Goal: Information Seeking & Learning: Learn about a topic

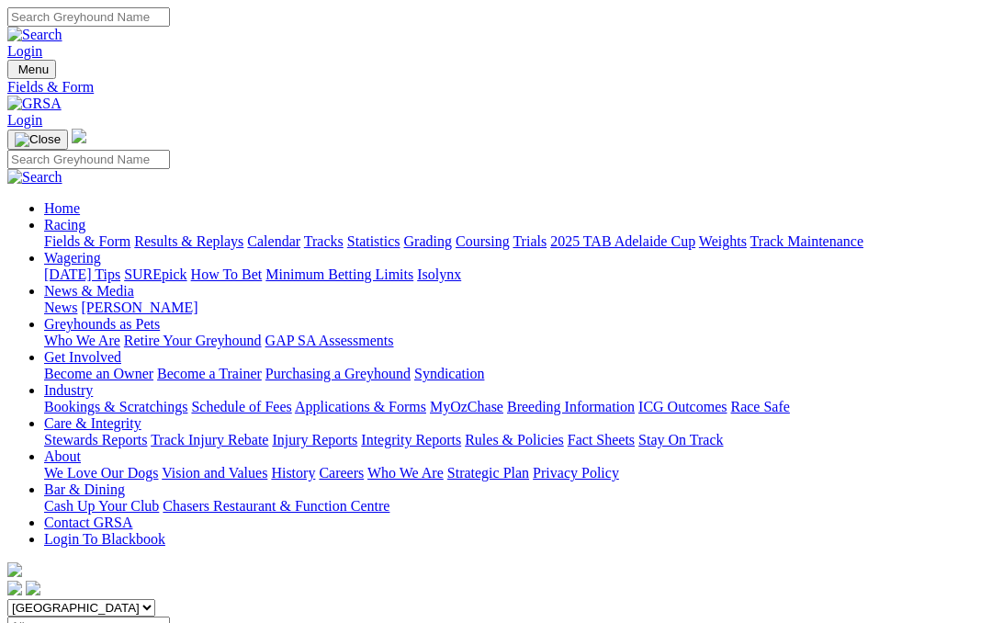
click at [134, 283] on link "News & Media" at bounding box center [89, 291] width 90 height 16
click at [77, 300] on link "News" at bounding box center [60, 308] width 33 height 16
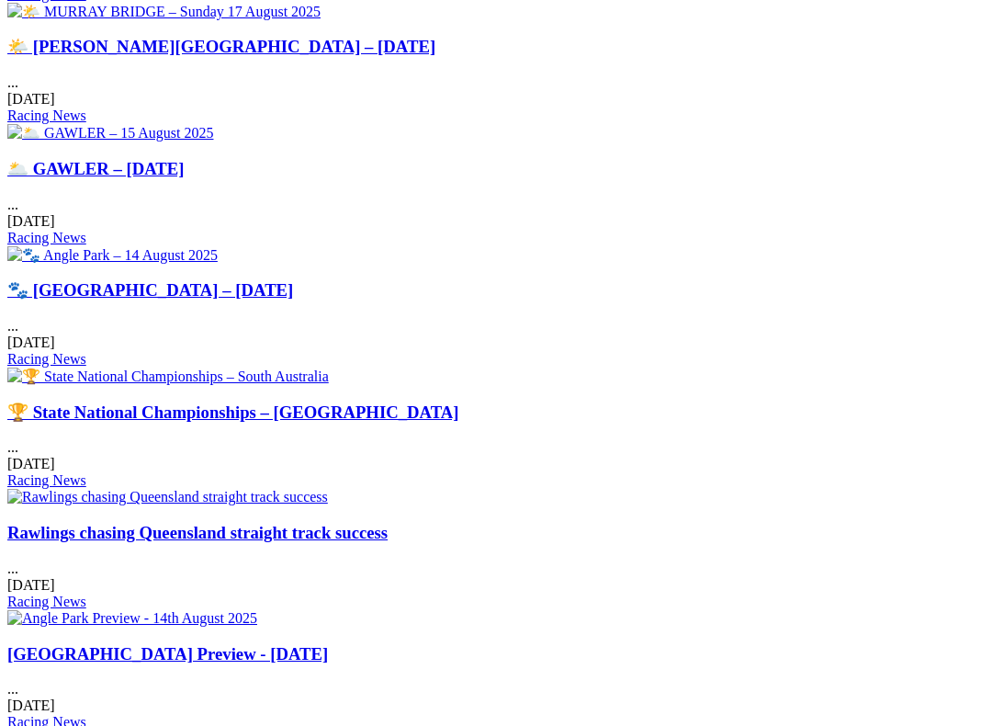
scroll to position [992, 0]
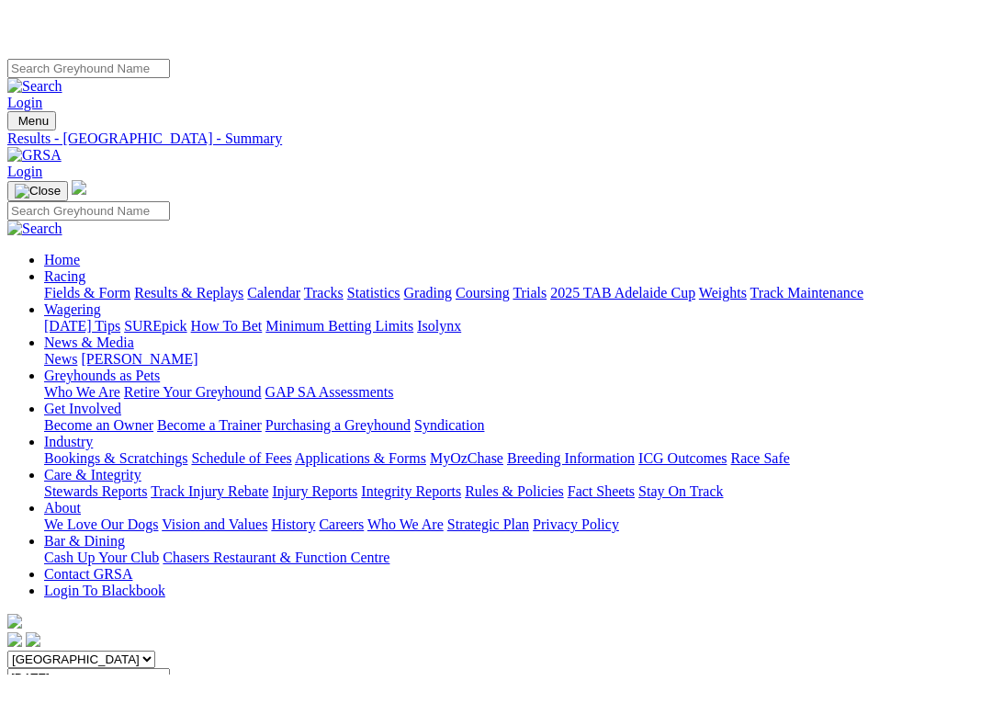
scroll to position [0, 26]
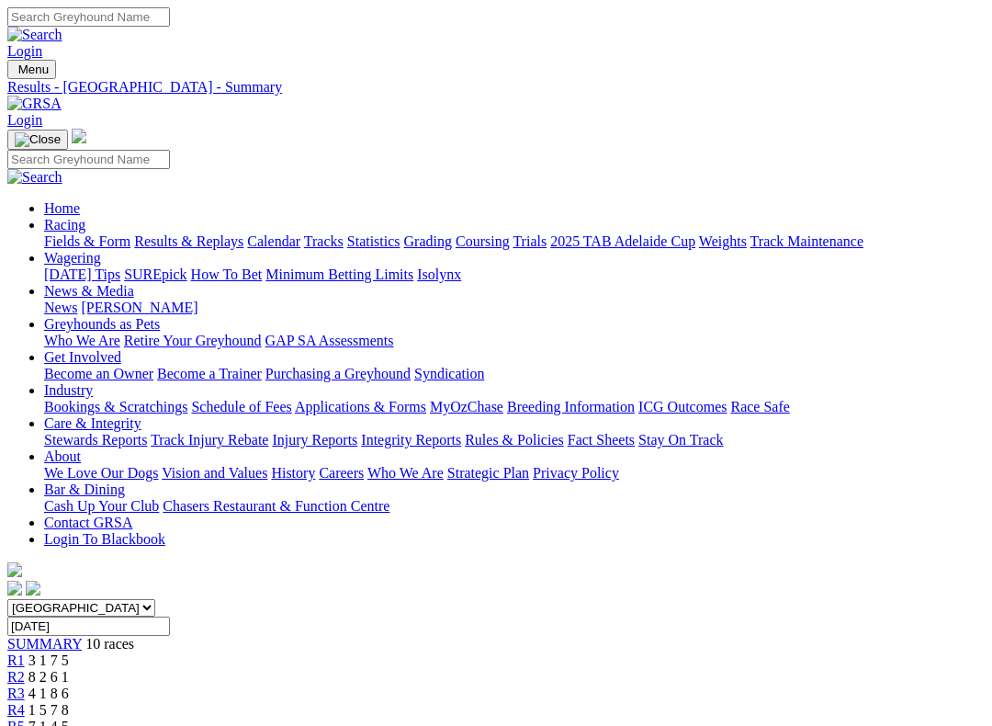
click at [198, 233] on link "Results & Replays" at bounding box center [188, 241] width 109 height 16
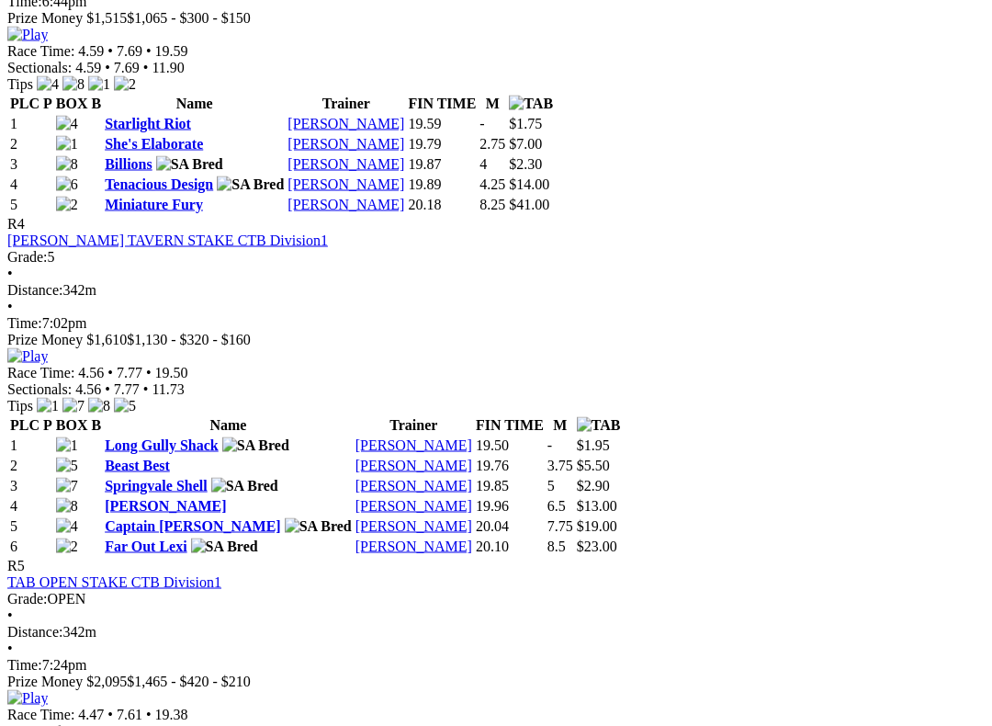
scroll to position [1632, 0]
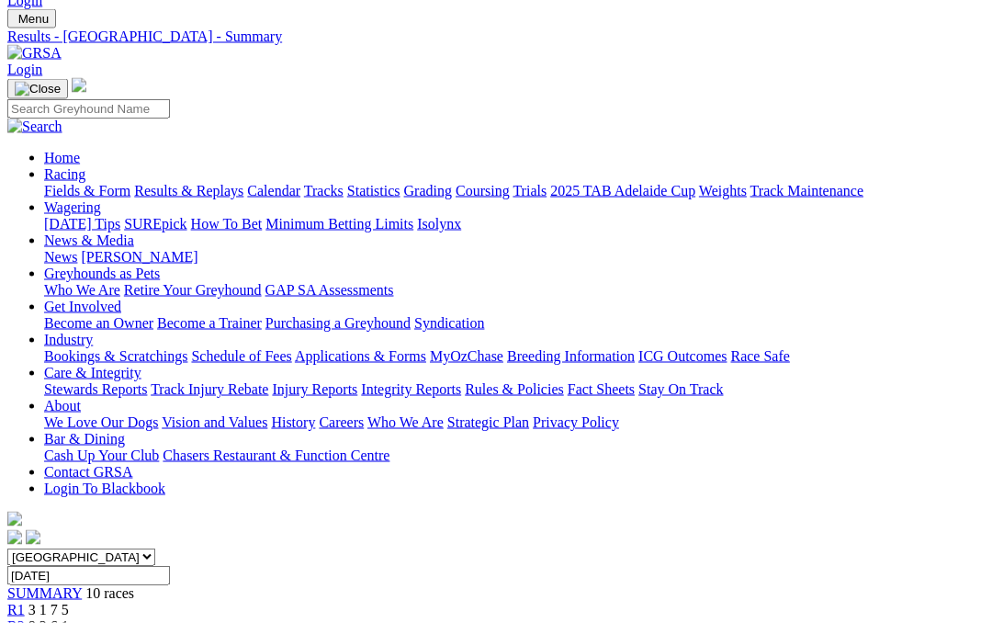
scroll to position [0, 0]
